Goal: Transaction & Acquisition: Purchase product/service

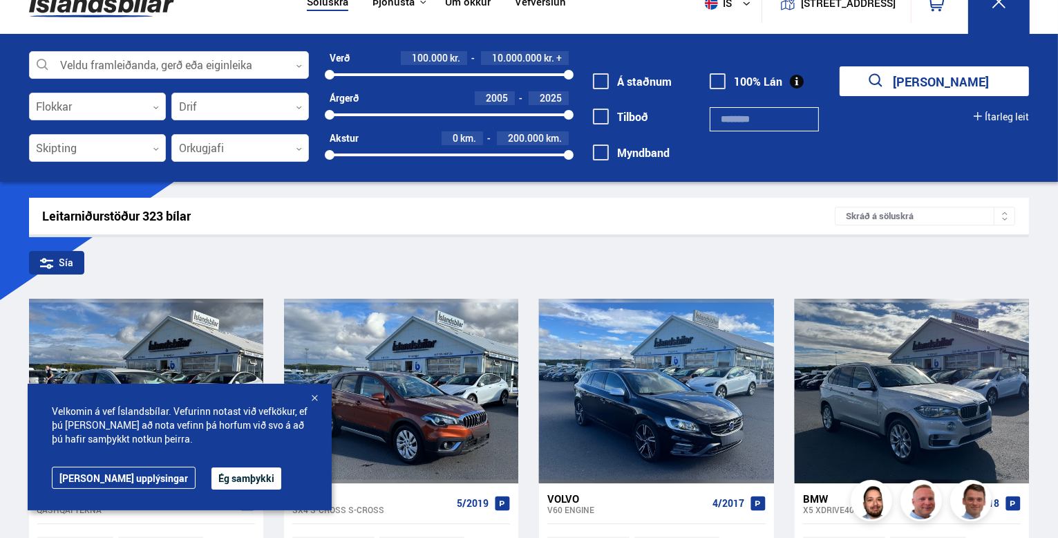
click at [211, 473] on button "Ég samþykki" at bounding box center [246, 478] width 70 height 22
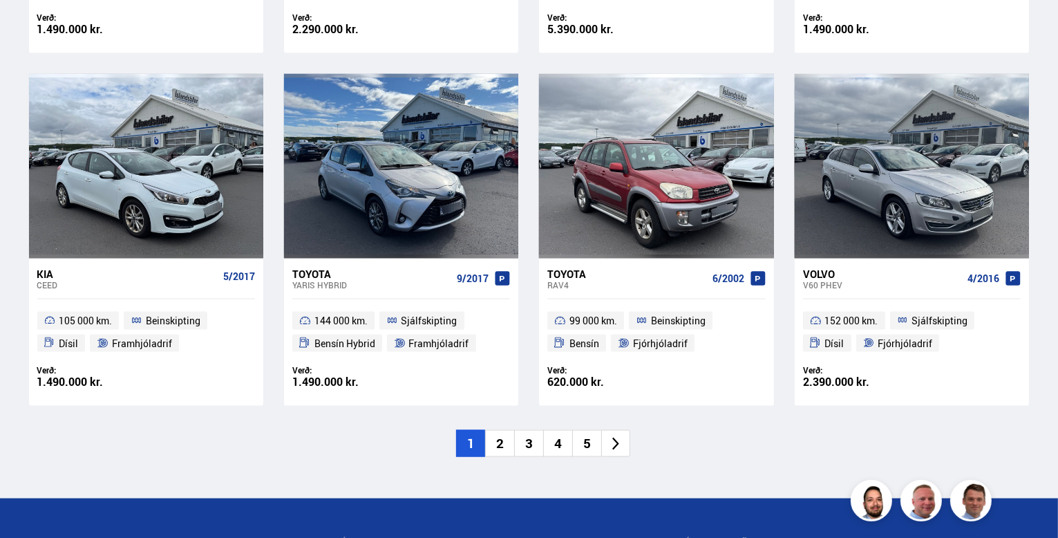
scroll to position [2018, 0]
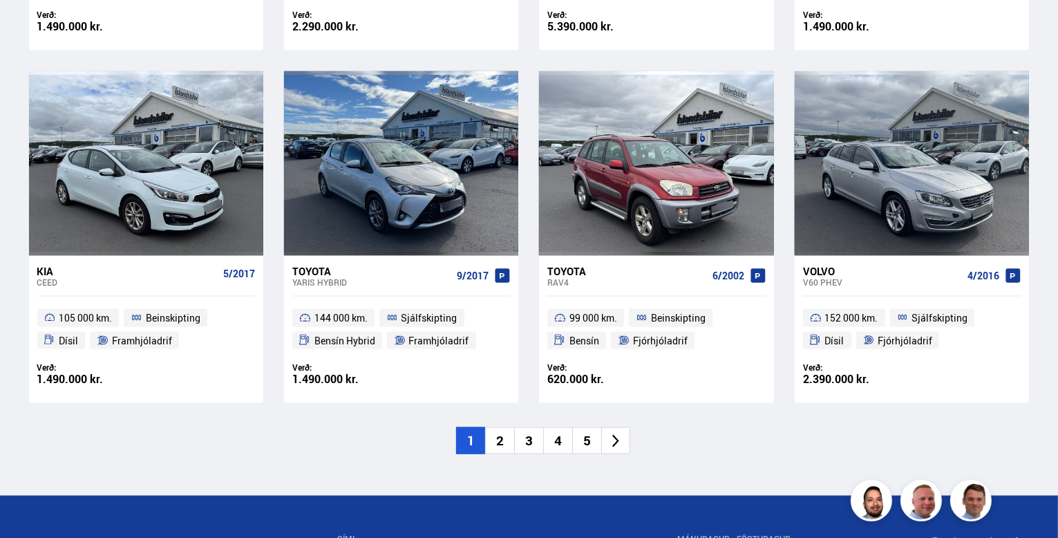
click at [498, 437] on li "2" at bounding box center [499, 440] width 29 height 27
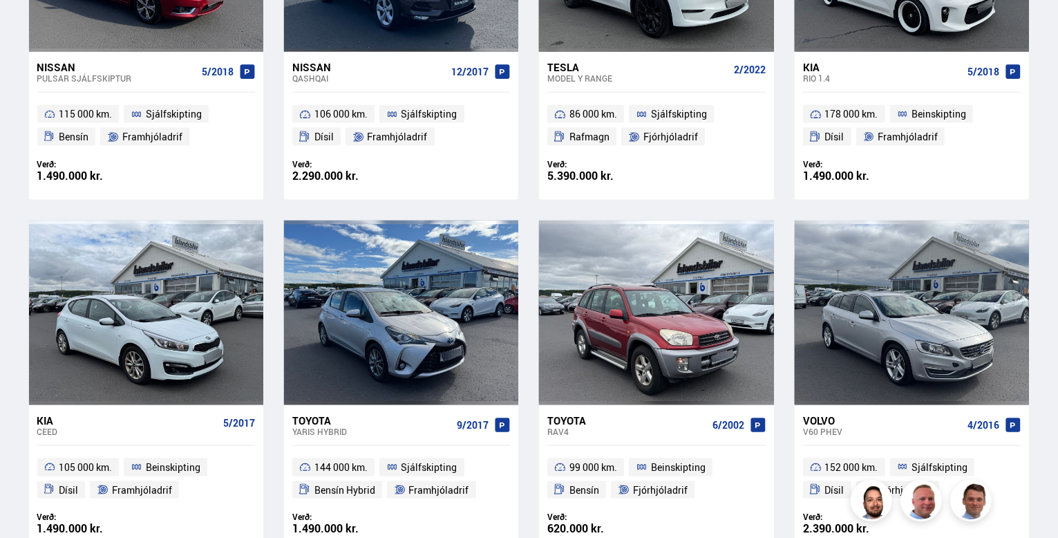
scroll to position [1481, 0]
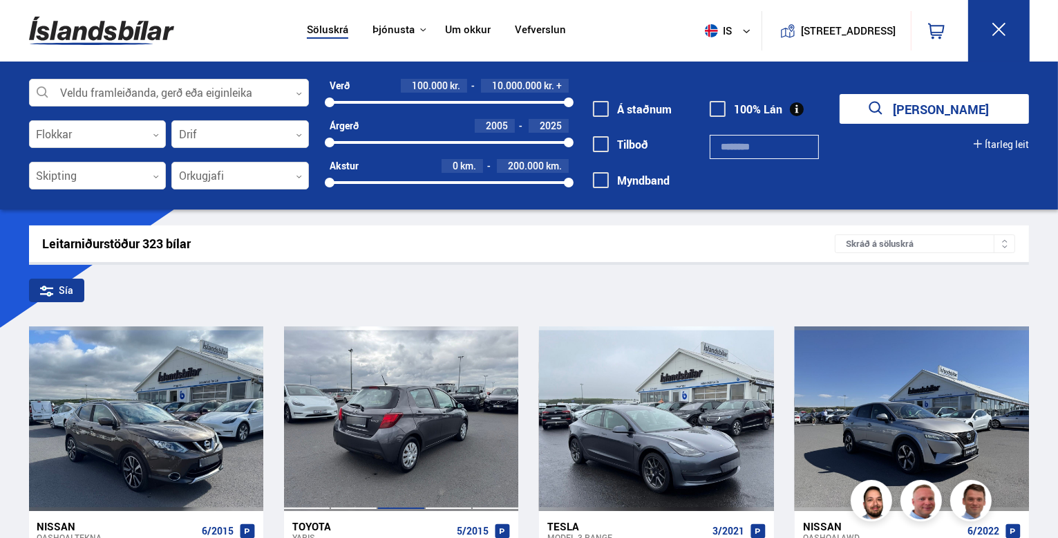
click at [406, 418] on div at bounding box center [400, 418] width 47 height 184
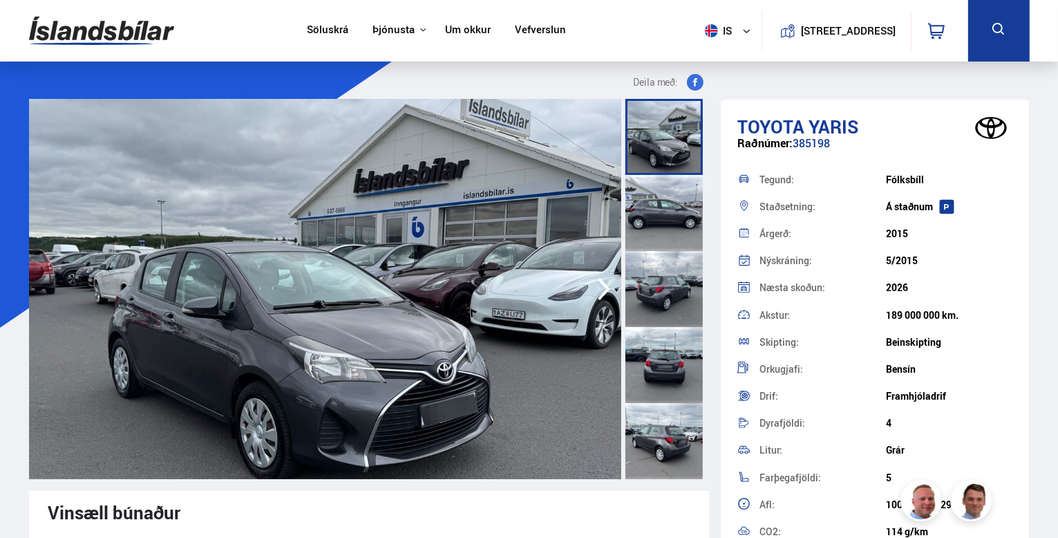
scroll to position [28, 0]
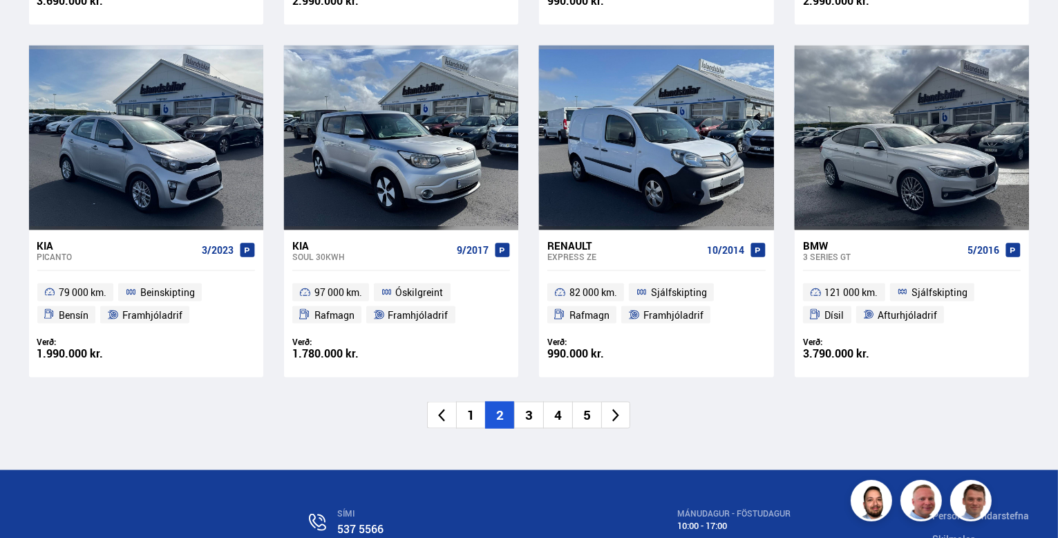
scroll to position [2045, 0]
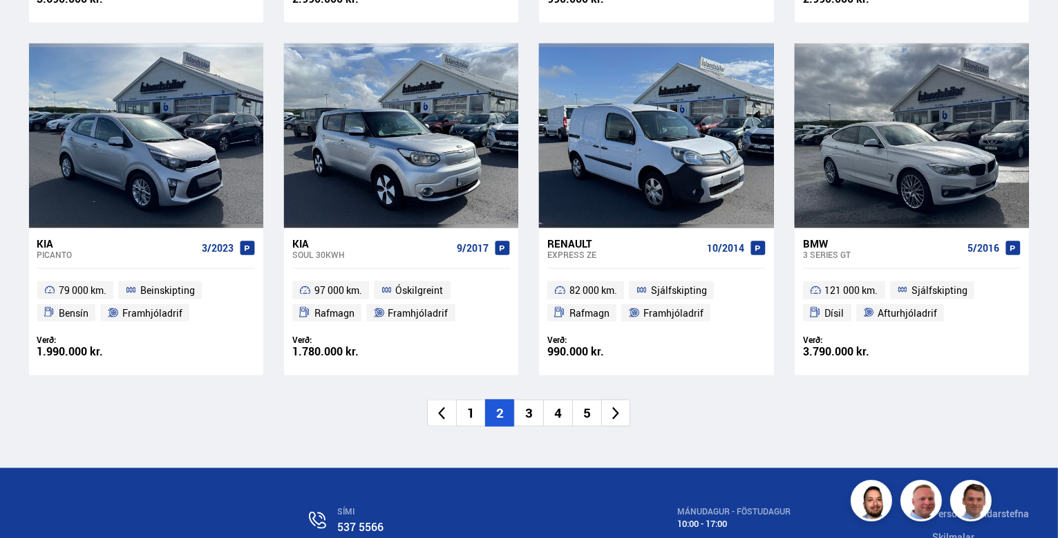
click at [528, 408] on li "3" at bounding box center [528, 412] width 29 height 27
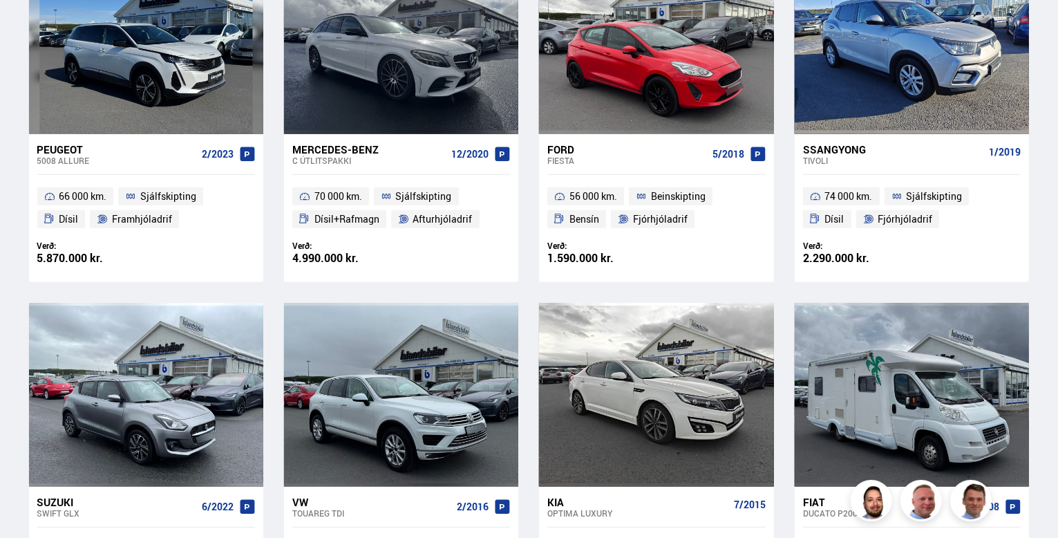
scroll to position [1106, 0]
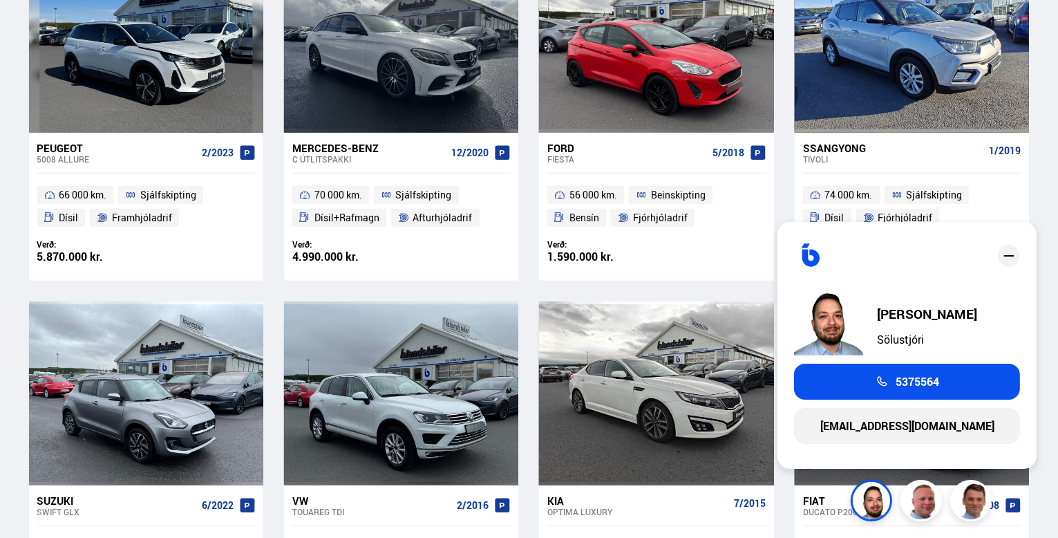
click at [817, 494] on div "Fiat" at bounding box center [882, 500] width 159 height 12
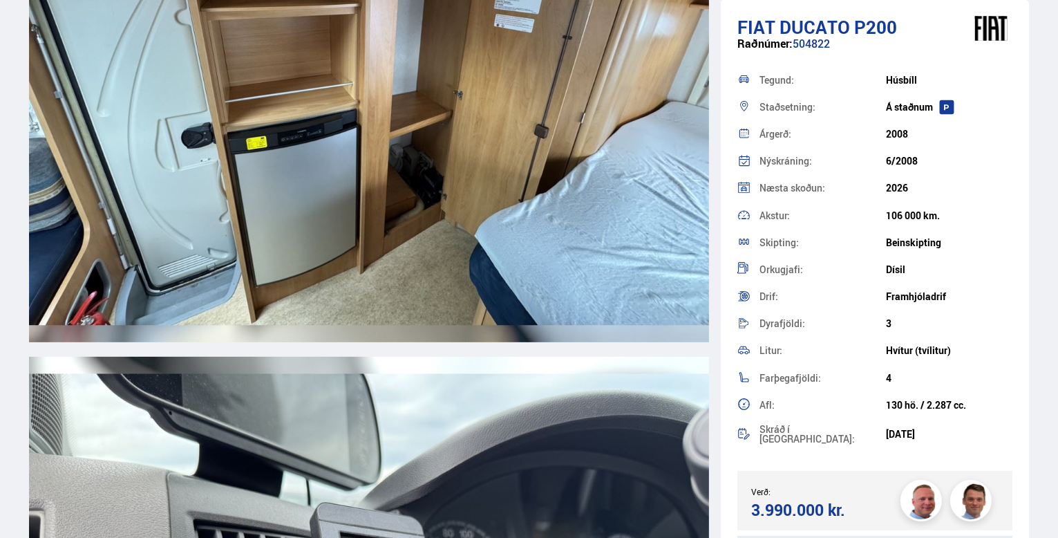
scroll to position [10961, 0]
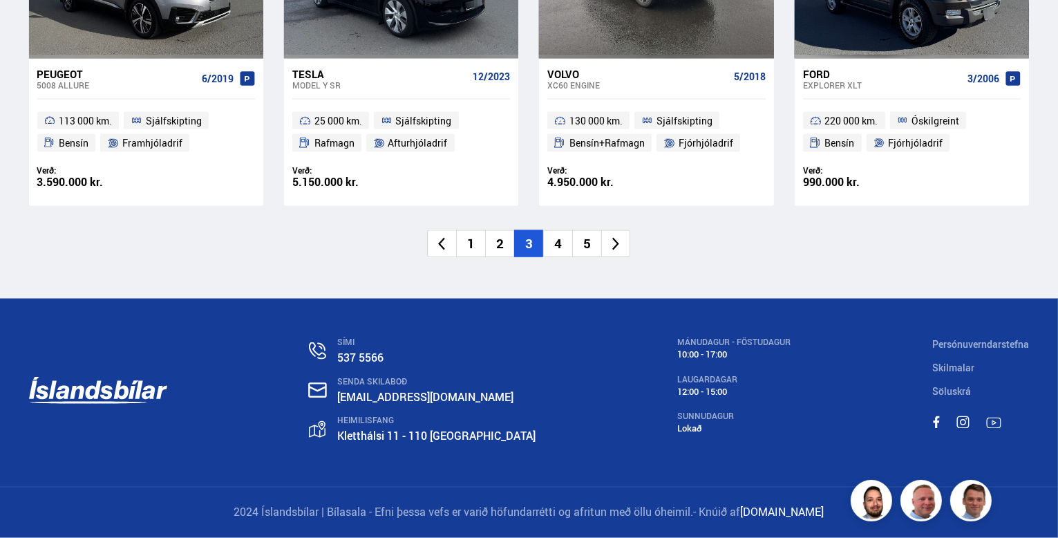
scroll to position [1254, 0]
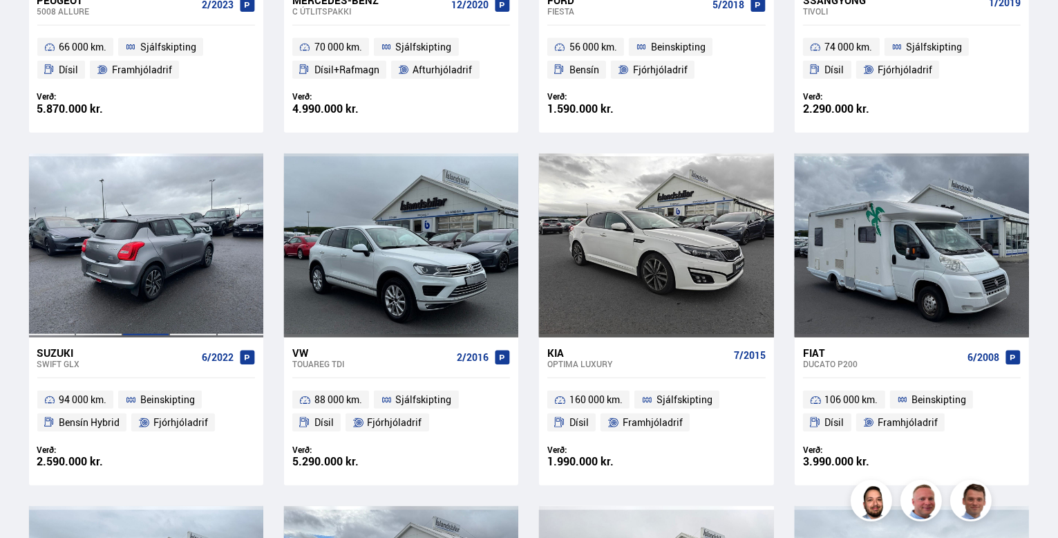
click at [148, 247] on div at bounding box center [145, 245] width 47 height 184
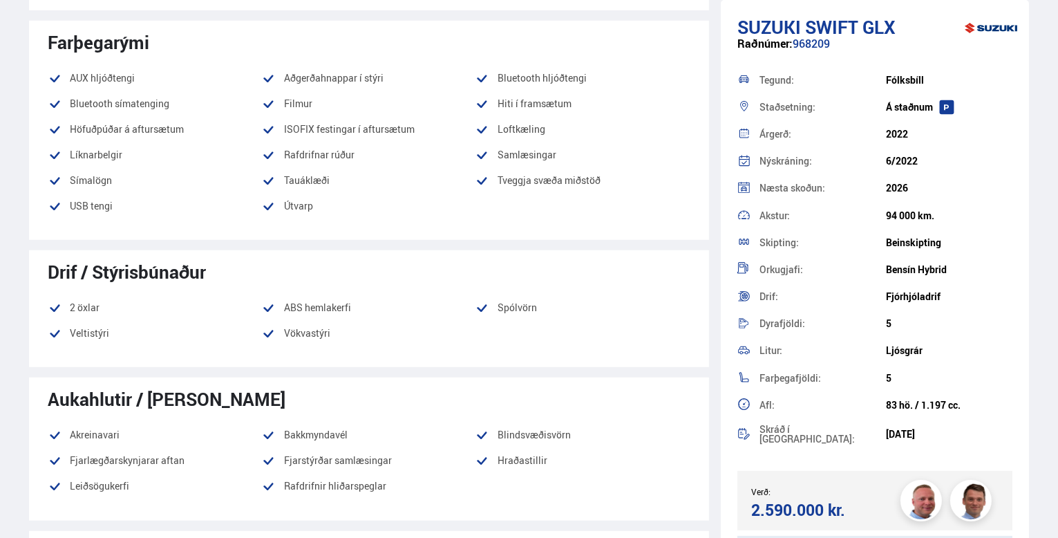
scroll to position [857, 0]
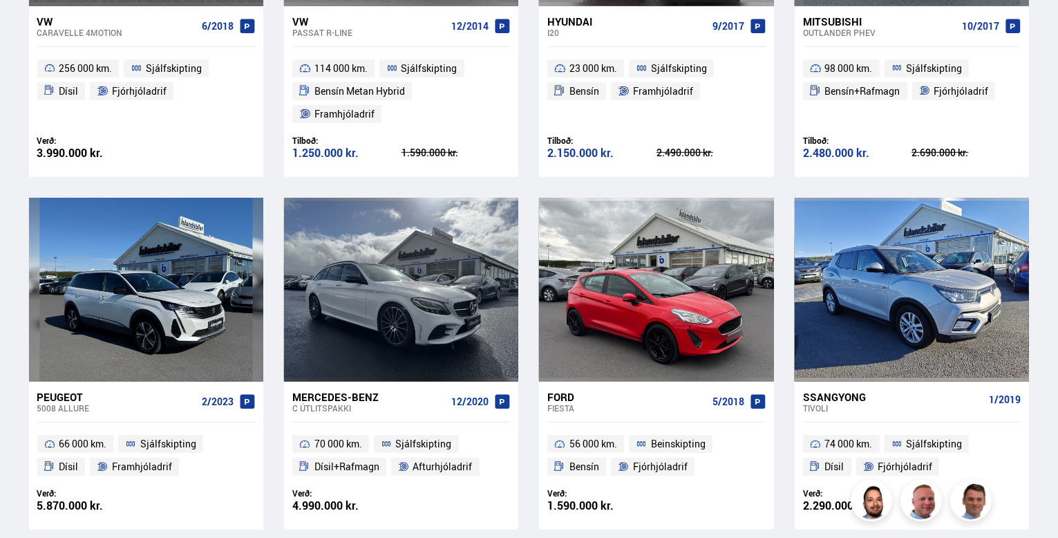
scroll to position [1401, 0]
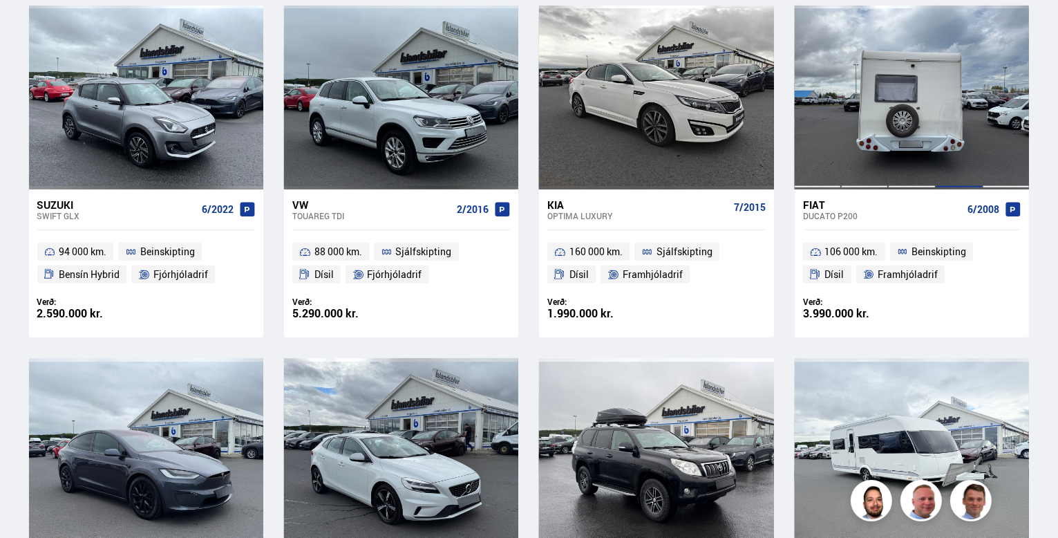
click at [936, 86] on div at bounding box center [959, 98] width 47 height 184
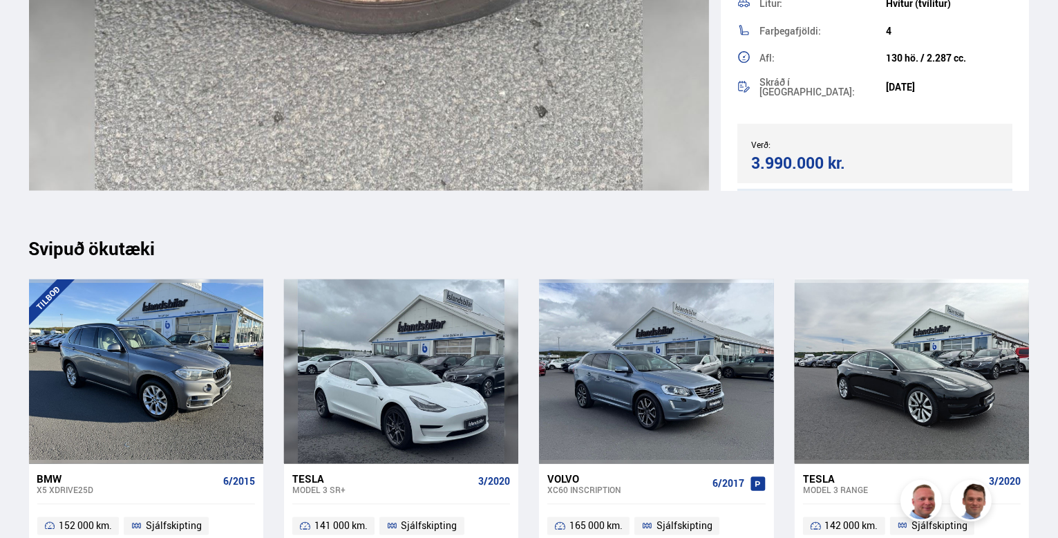
scroll to position [12868, 0]
